Goal: Task Accomplishment & Management: Use online tool/utility

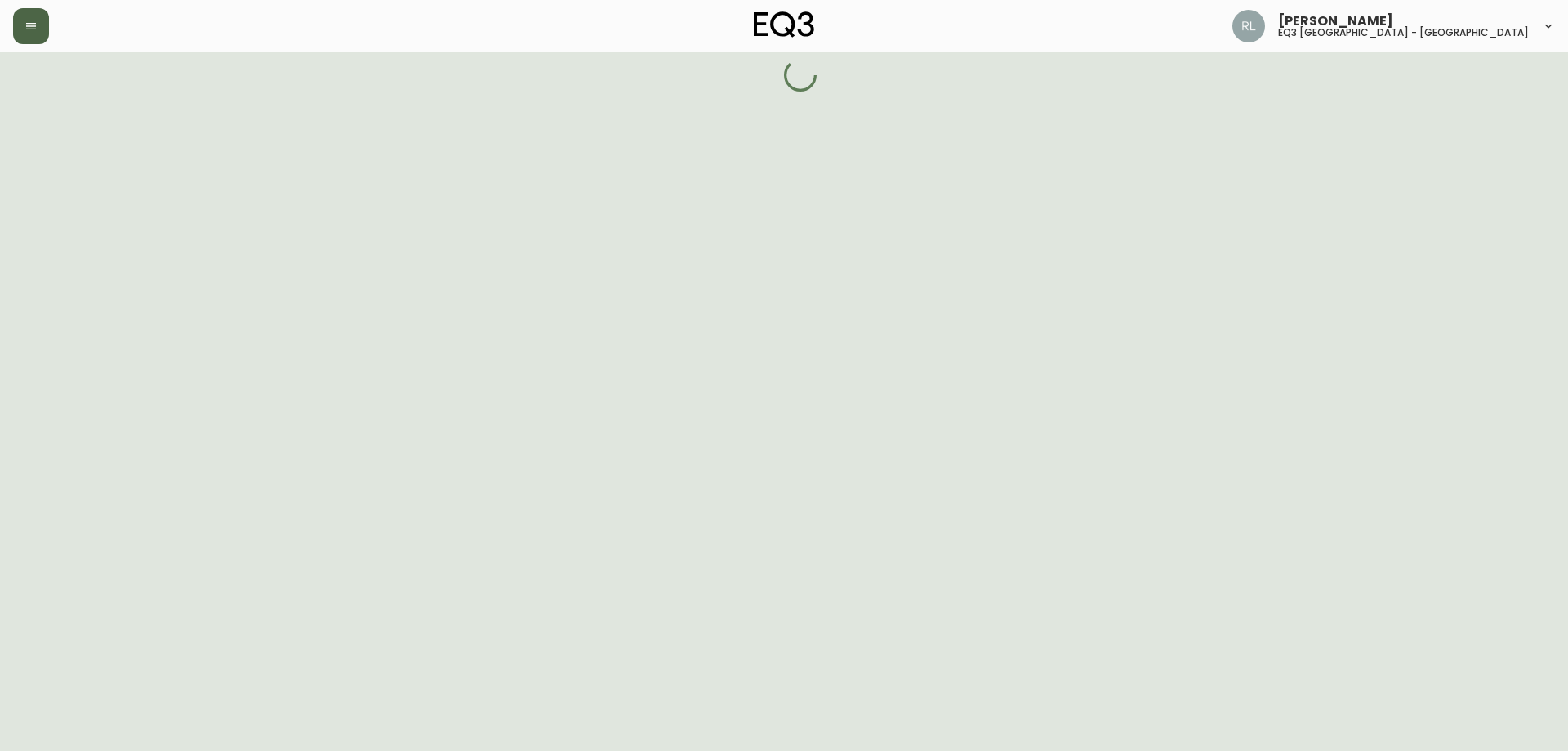
click at [37, 22] on icon "button" at bounding box center [31, 25] width 13 height 13
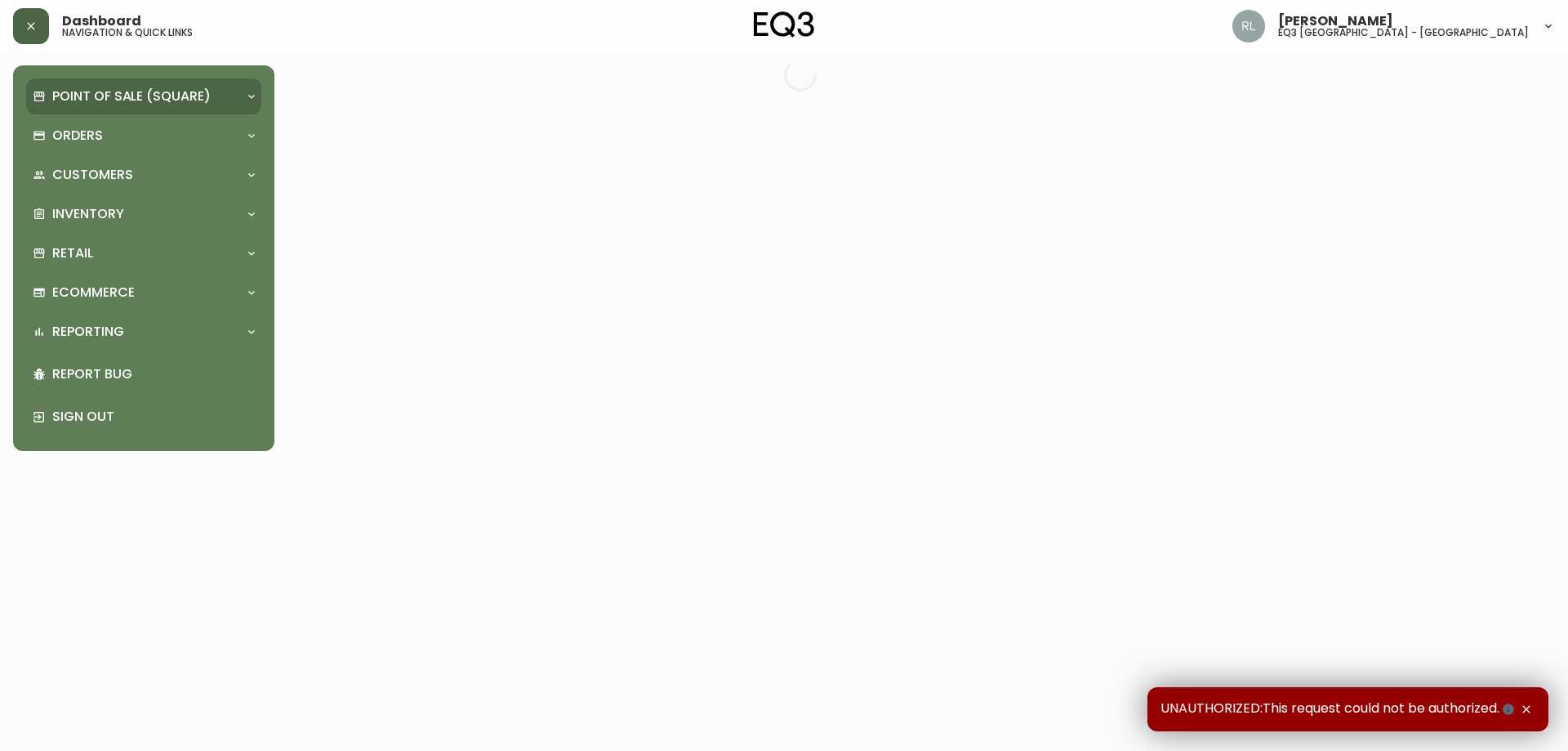
click at [92, 89] on p "Point of Sale (Square)" at bounding box center [131, 96] width 158 height 18
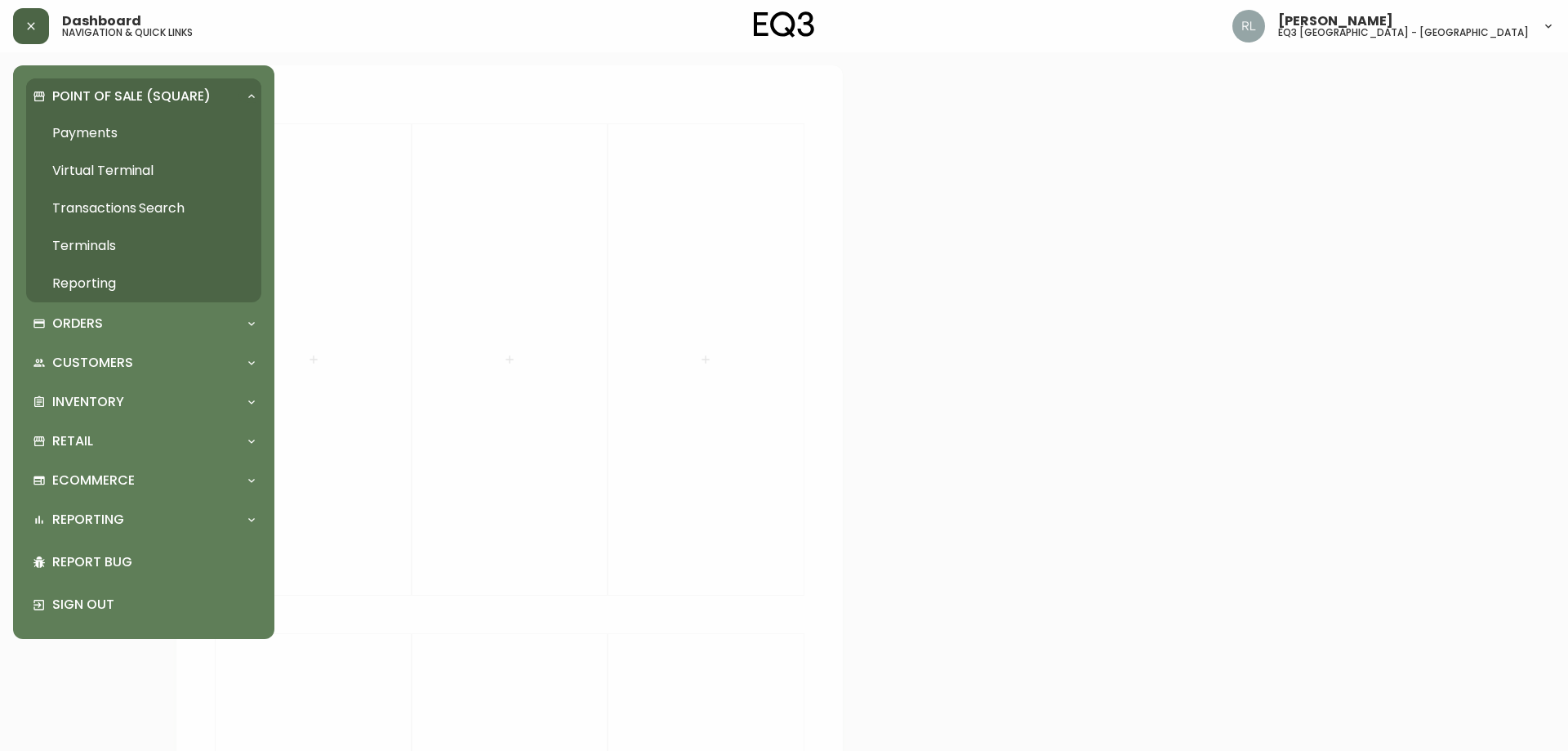
click at [92, 88] on p "Point of Sale (Square)" at bounding box center [131, 96] width 158 height 18
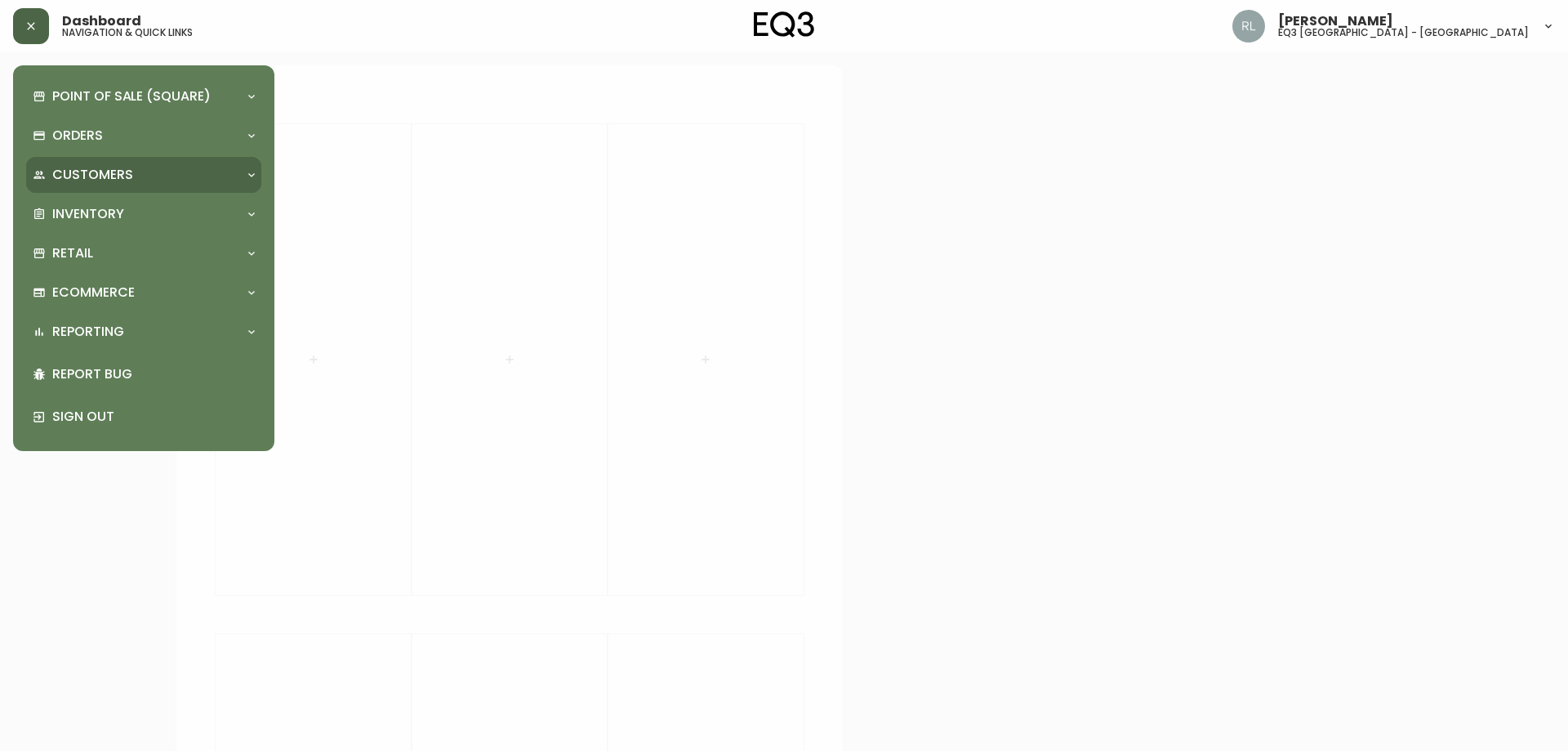
click at [108, 172] on p "Customers" at bounding box center [93, 174] width 80 height 18
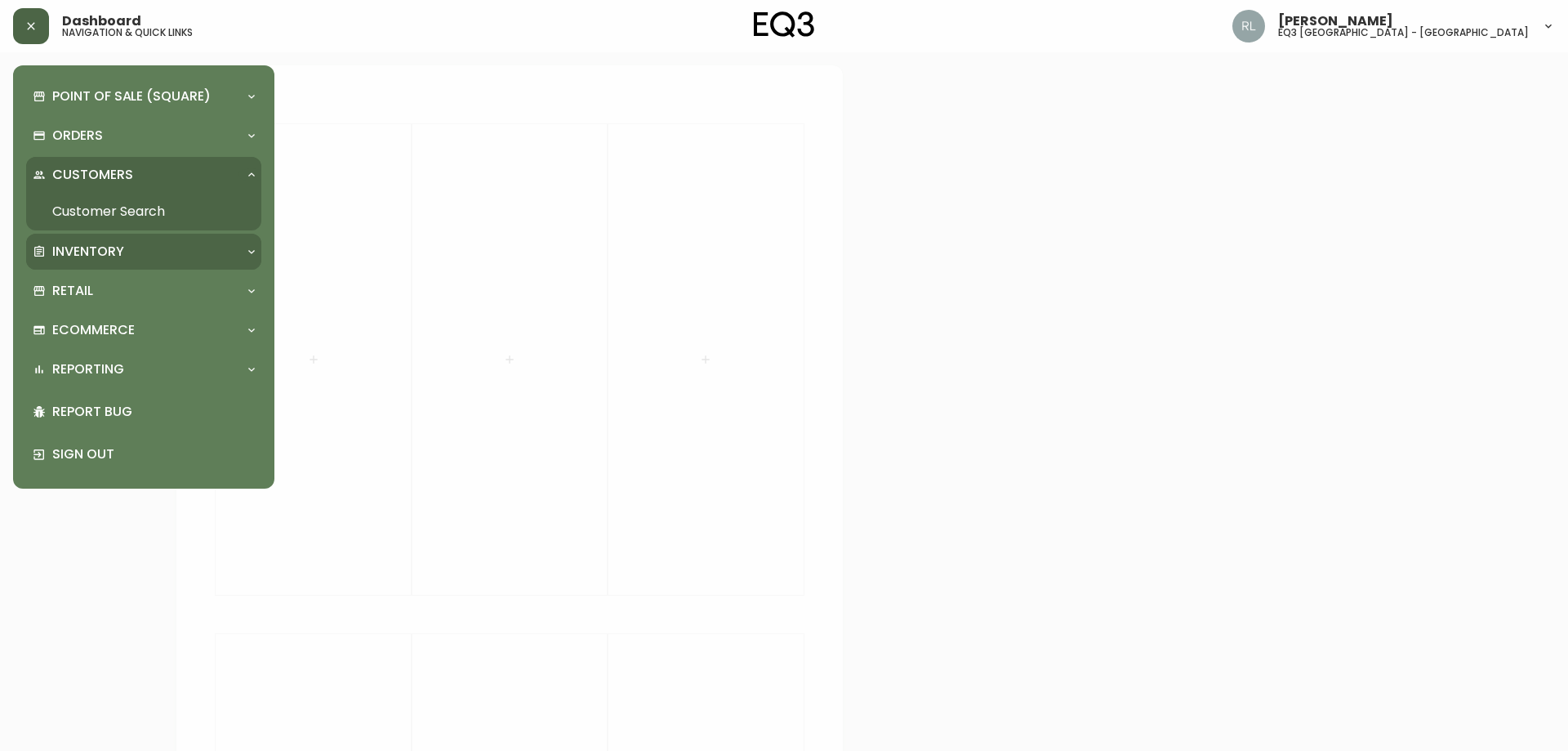
click at [88, 253] on p "Inventory" at bounding box center [88, 251] width 72 height 18
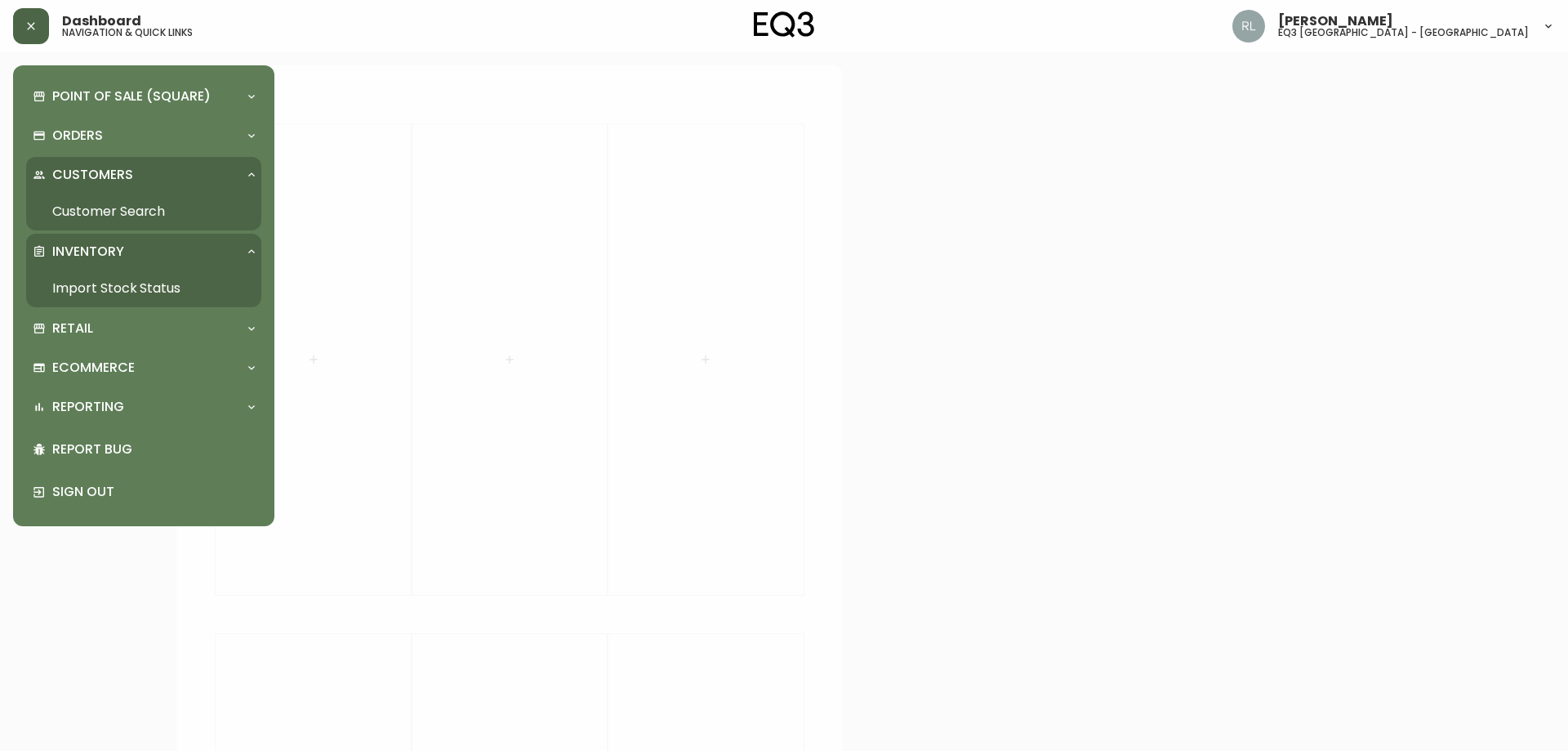
drag, startPoint x: 100, startPoint y: 284, endPoint x: 116, endPoint y: 282, distance: 16.1
click at [101, 283] on link "Import Stock Status" at bounding box center [144, 288] width 235 height 38
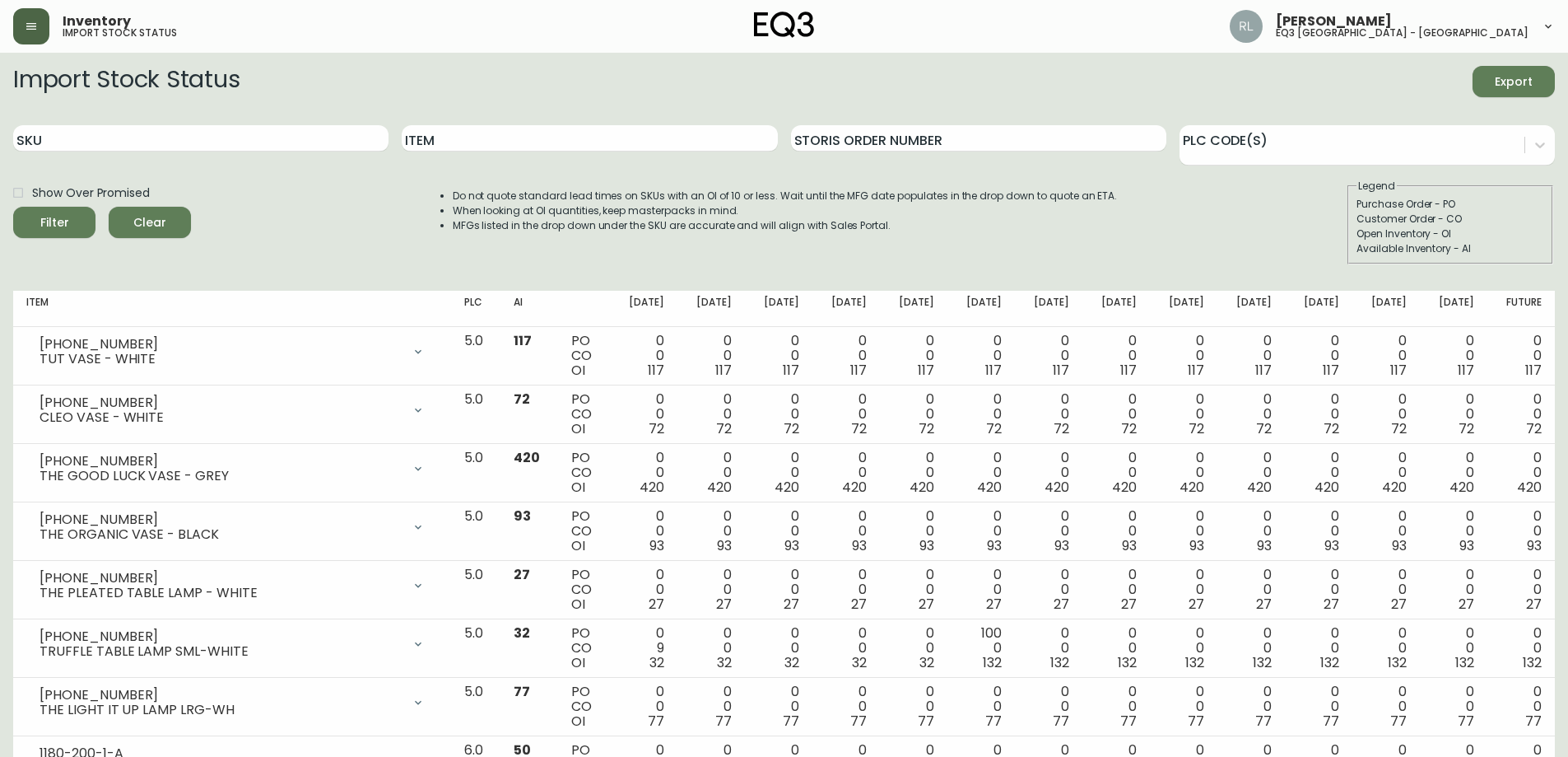
click at [41, 19] on button "button" at bounding box center [31, 26] width 36 height 36
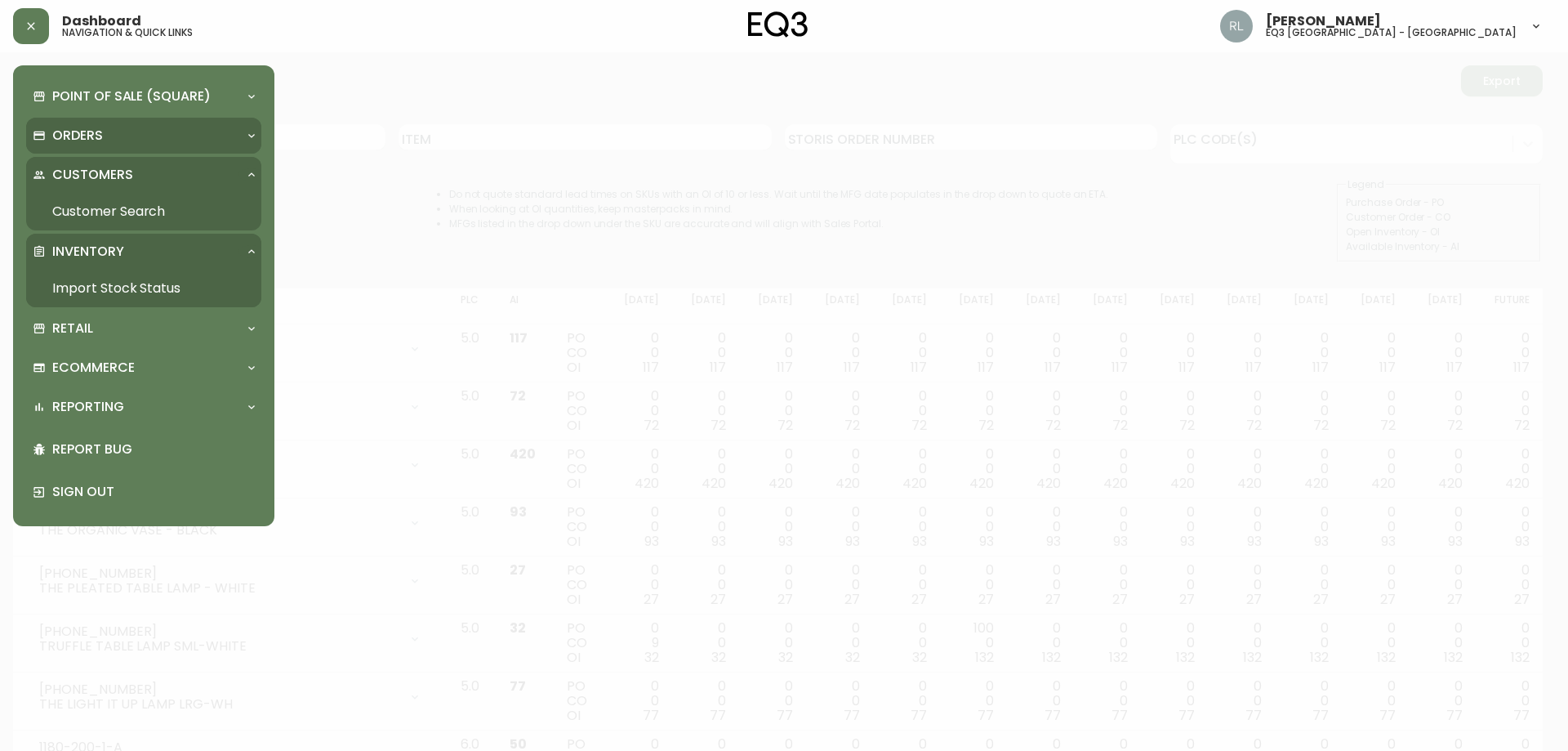
click at [95, 137] on p "Orders" at bounding box center [78, 136] width 51 height 18
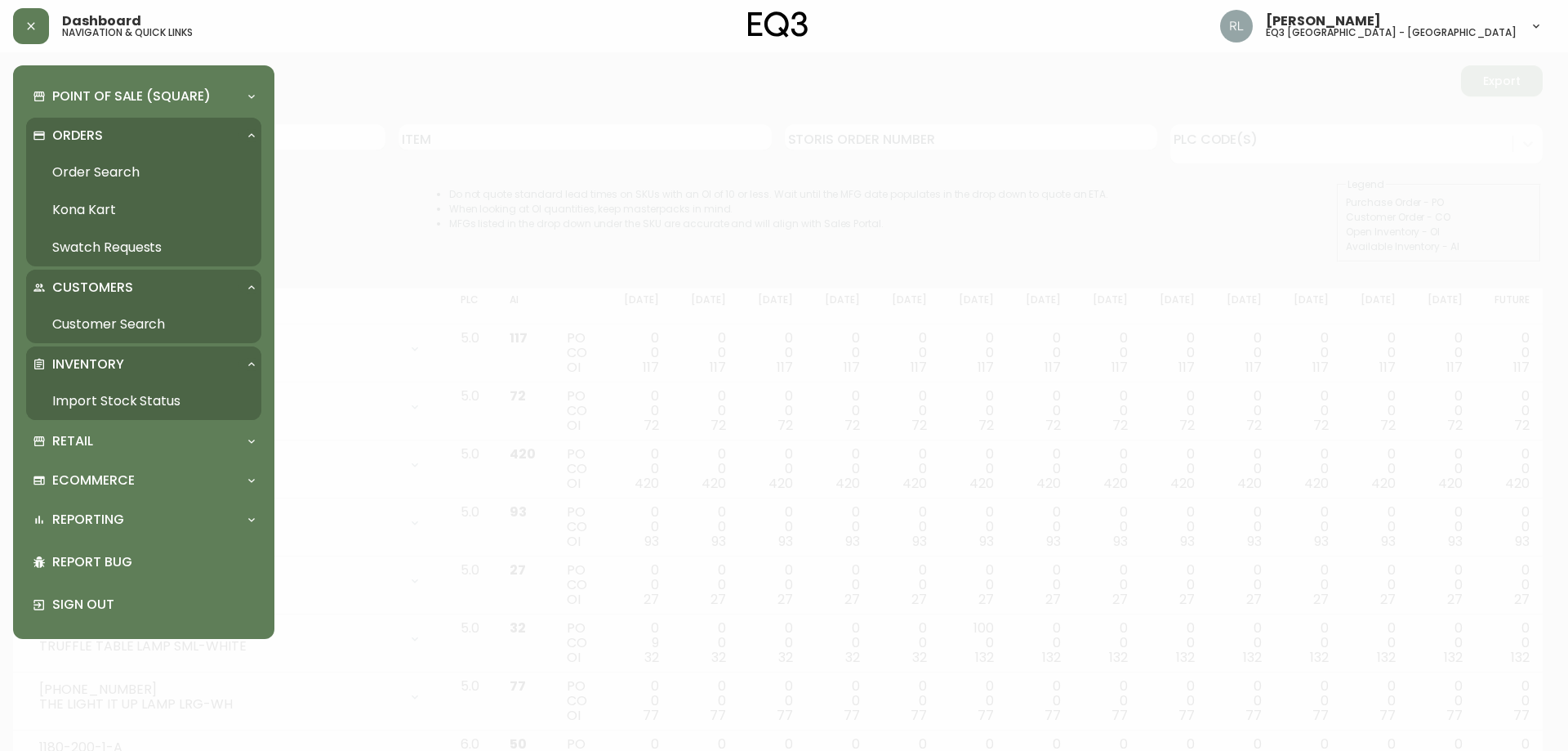
click at [103, 174] on link "Order Search" at bounding box center [144, 172] width 235 height 38
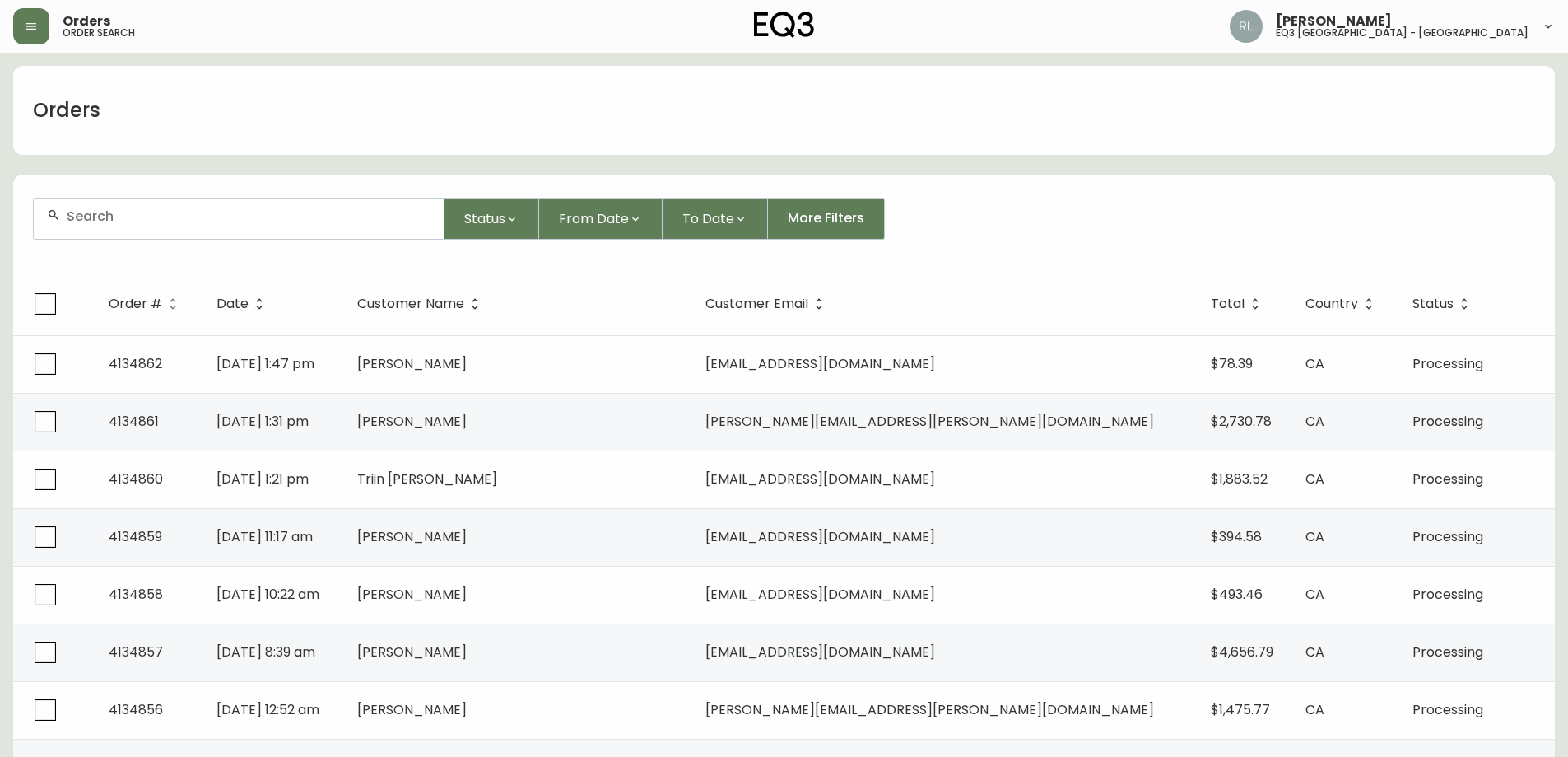
click at [155, 206] on div at bounding box center [238, 219] width 410 height 41
paste input "[PHONE_NUMBER]"
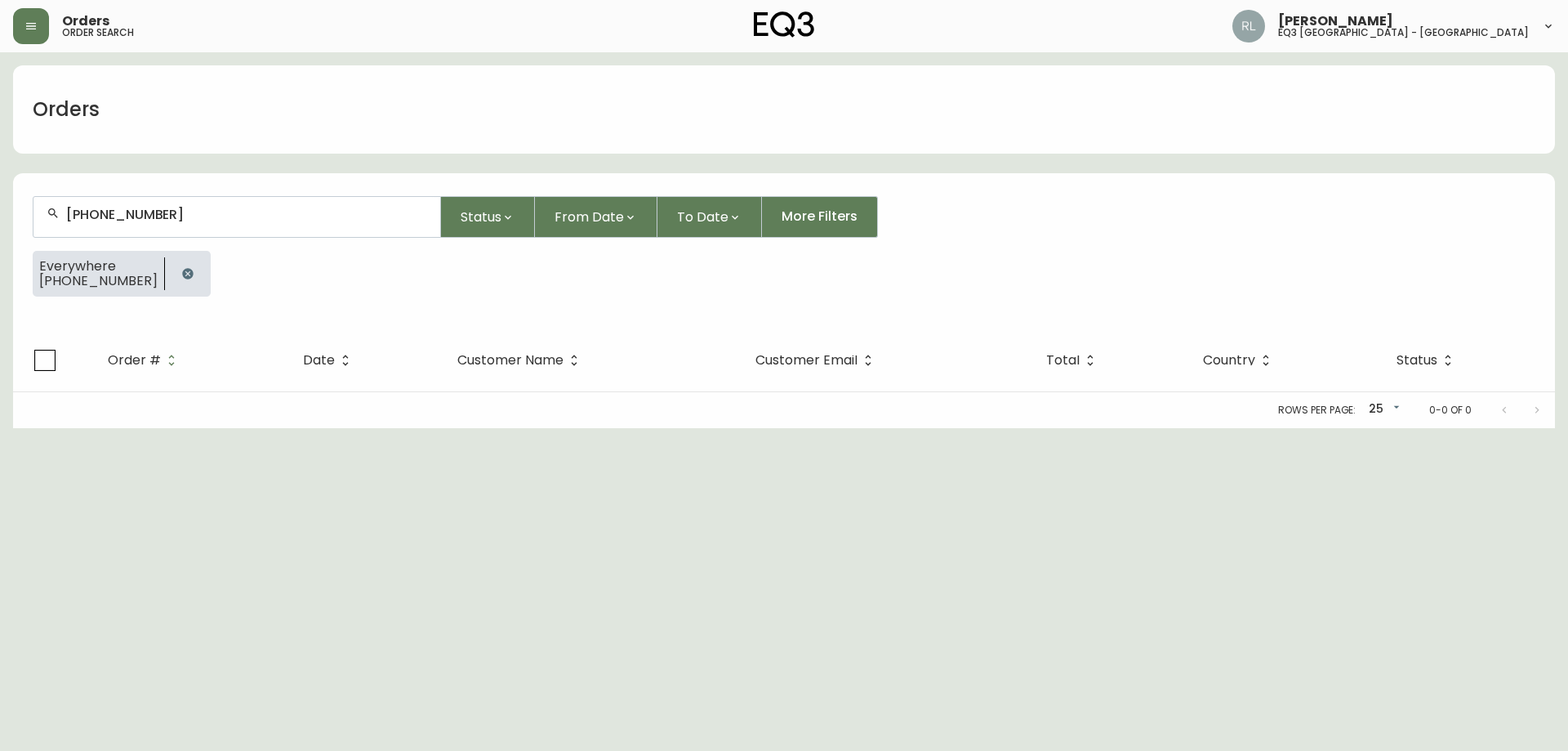
click at [142, 210] on input "[PHONE_NUMBER]" at bounding box center [247, 214] width 360 height 16
type input "[PHONE_NUMBER]"
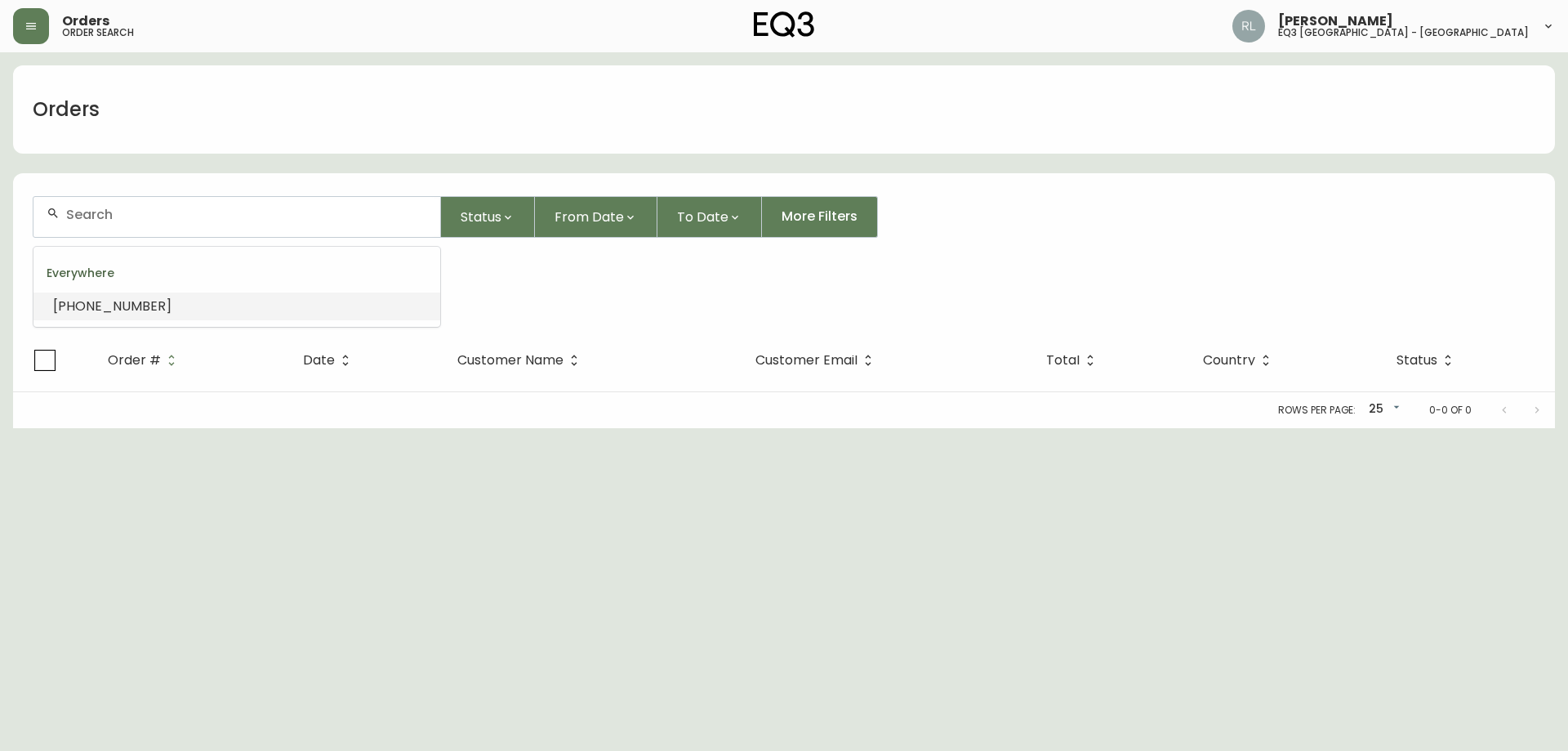
click at [557, 307] on div "Everywhere [PHONE_NUMBER]" at bounding box center [783, 280] width 1502 height 59
click at [179, 273] on button "button" at bounding box center [187, 273] width 32 height 32
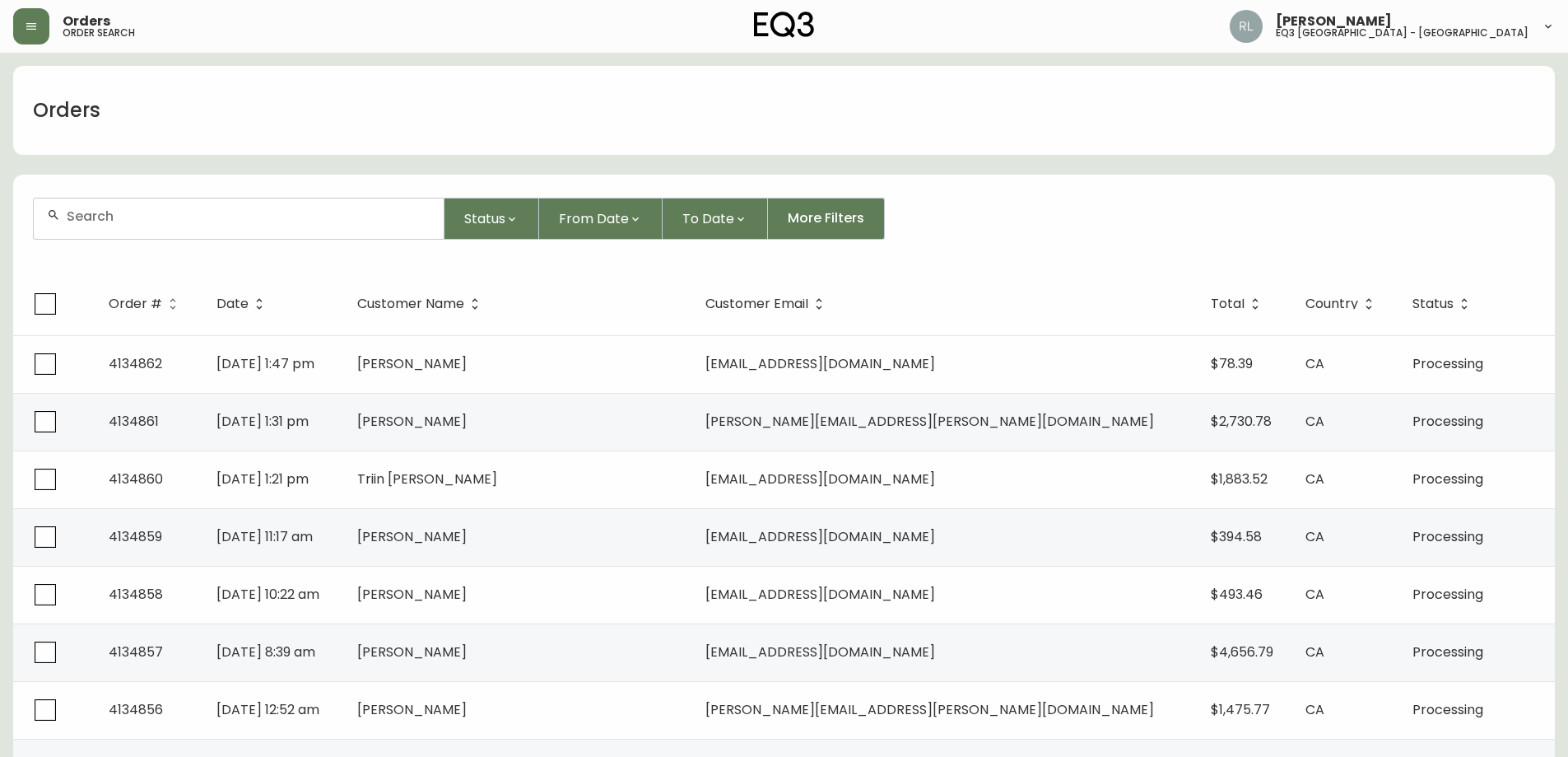
click at [138, 223] on input "text" at bounding box center [249, 216] width 363 height 16
paste input "[PHONE_NUMBER]"
click at [139, 214] on input "[PHONE_NUMBER]" at bounding box center [249, 216] width 363 height 16
click at [110, 216] on input "[PHONE_NUMBER]" at bounding box center [249, 216] width 363 height 16
click at [74, 213] on input "(4384024288" at bounding box center [249, 216] width 363 height 16
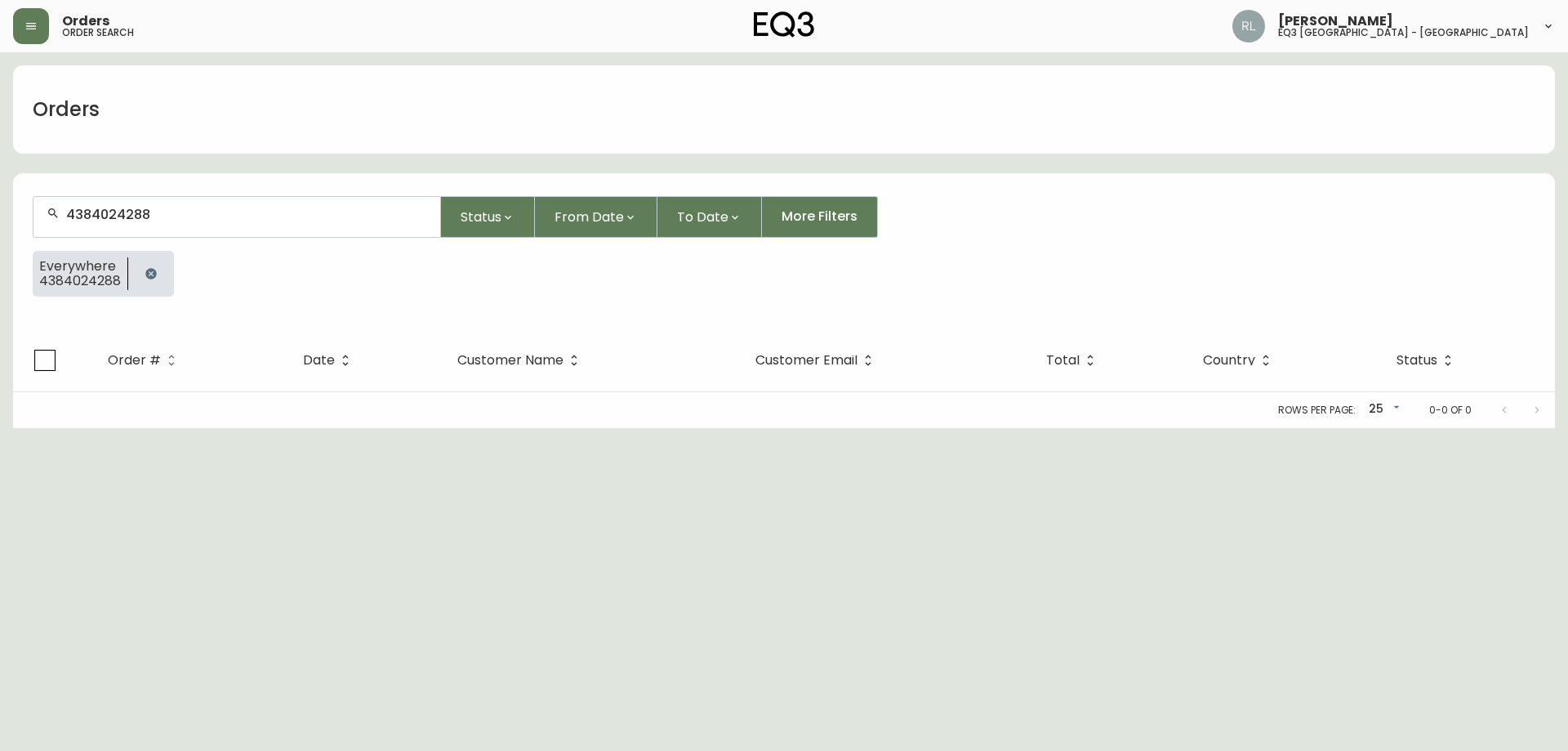
type input "4384024288"
click at [148, 266] on button "button" at bounding box center [150, 273] width 32 height 32
